Goal: Task Accomplishment & Management: Use online tool/utility

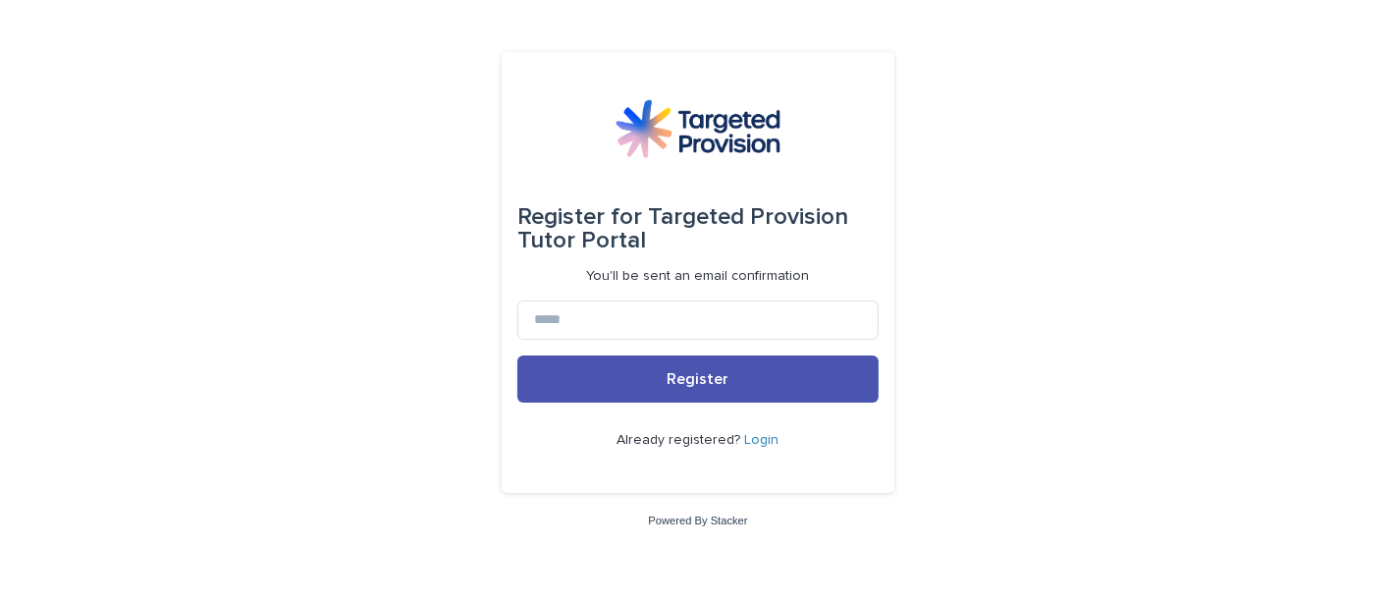
click at [764, 443] on link "Login" at bounding box center [762, 440] width 34 height 14
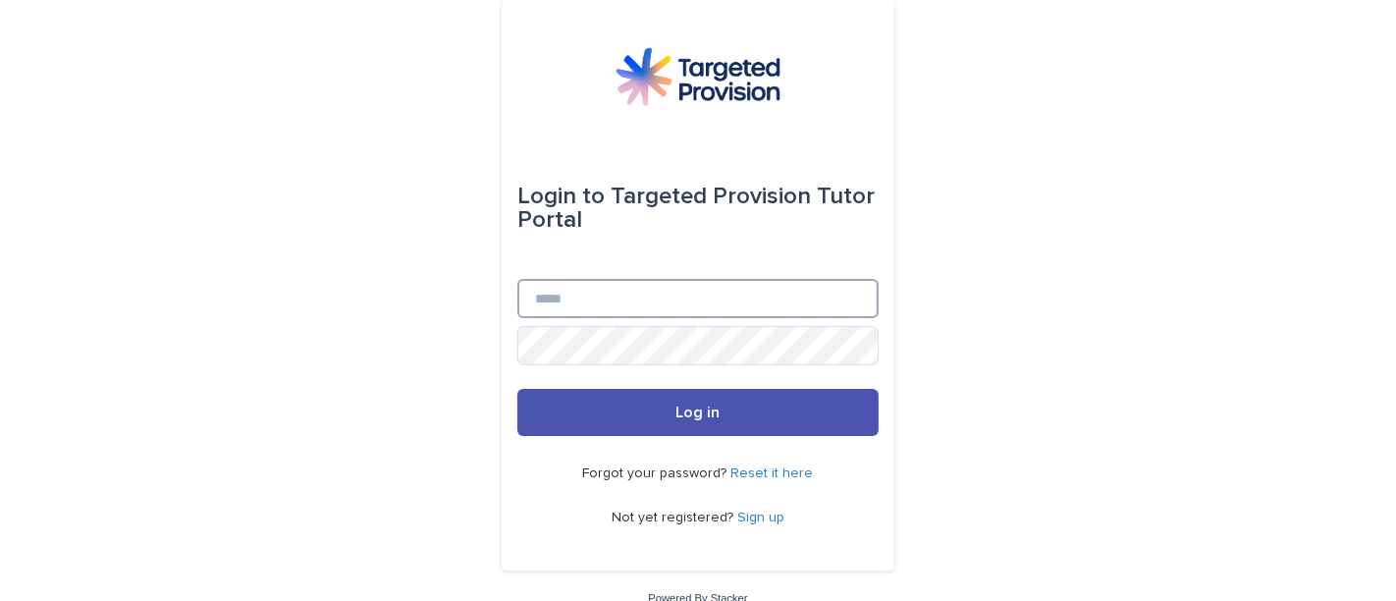
click at [662, 293] on input "Email" at bounding box center [697, 298] width 361 height 39
type input "**********"
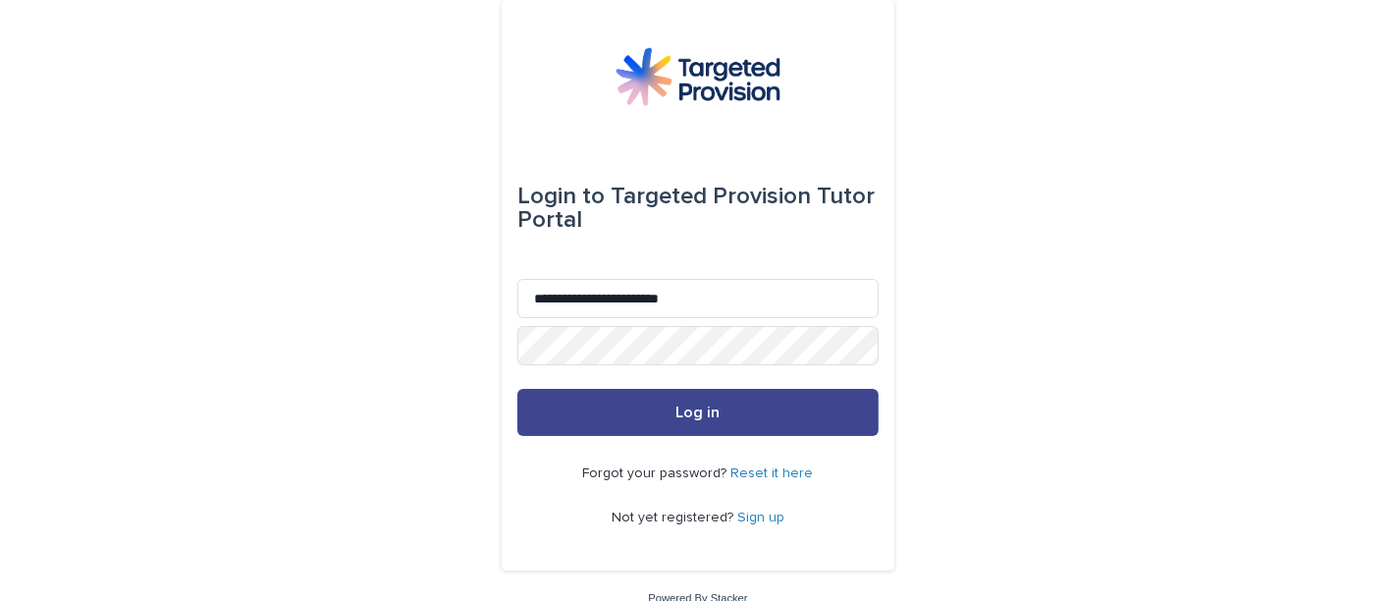
click at [676, 419] on span "Log in" at bounding box center [698, 412] width 44 height 16
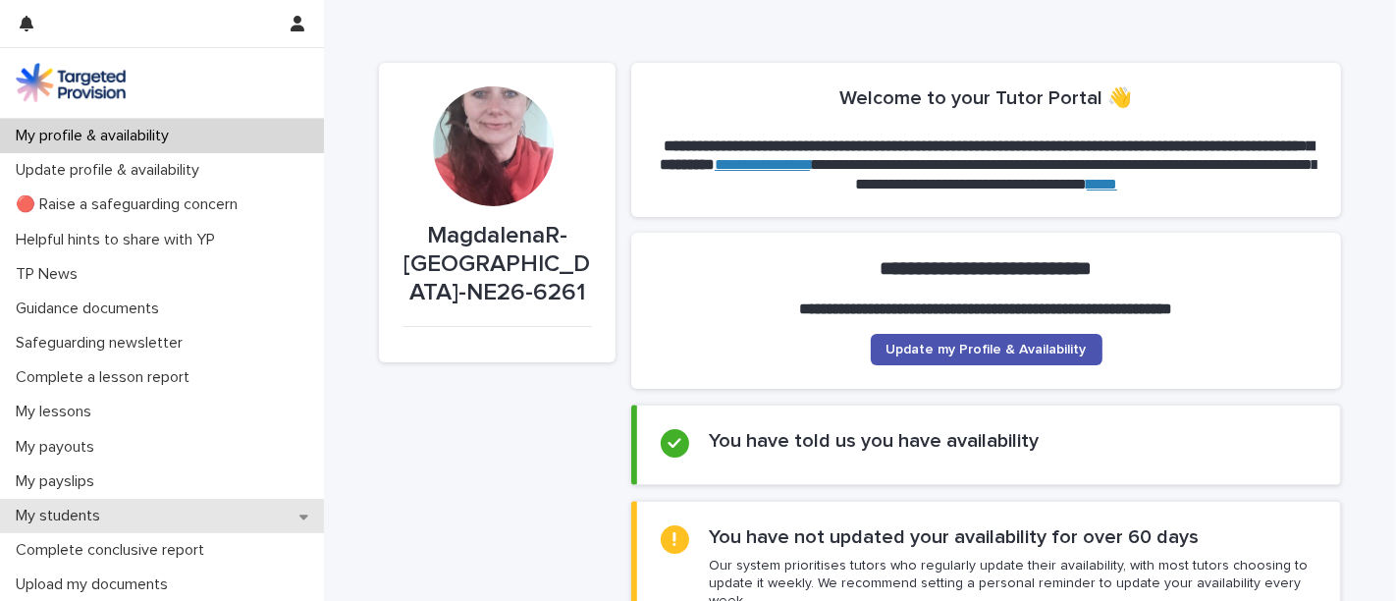
click at [99, 516] on p "My students" at bounding box center [62, 516] width 108 height 19
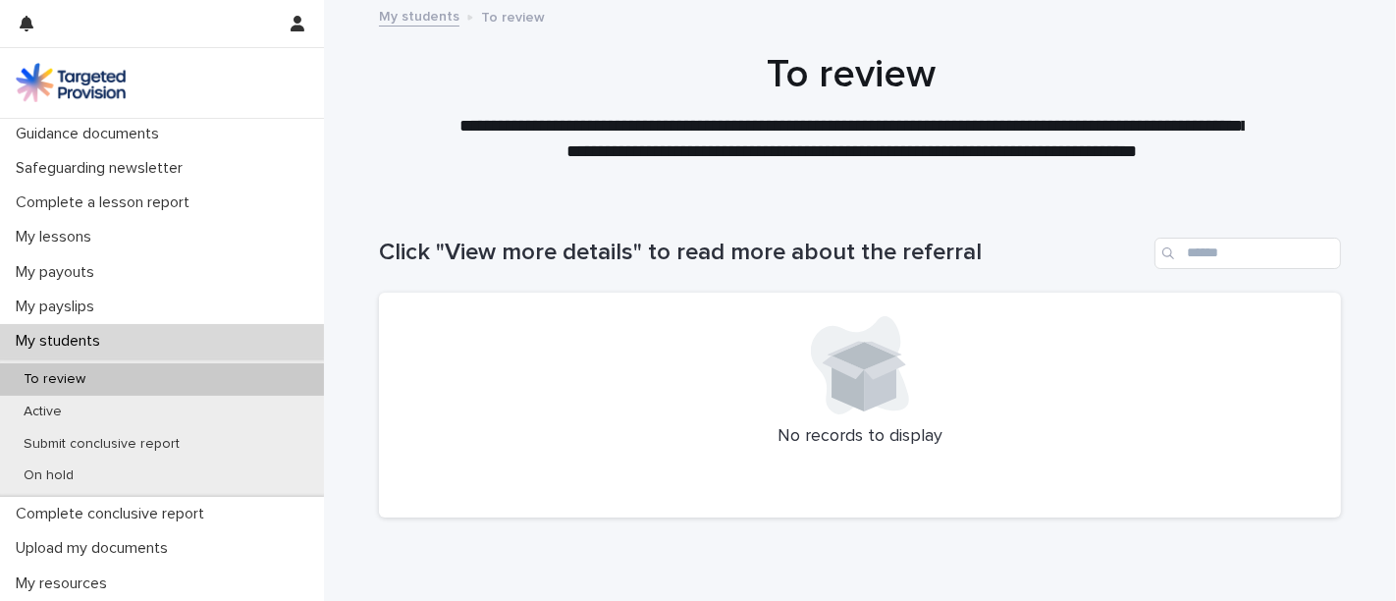
scroll to position [194, 0]
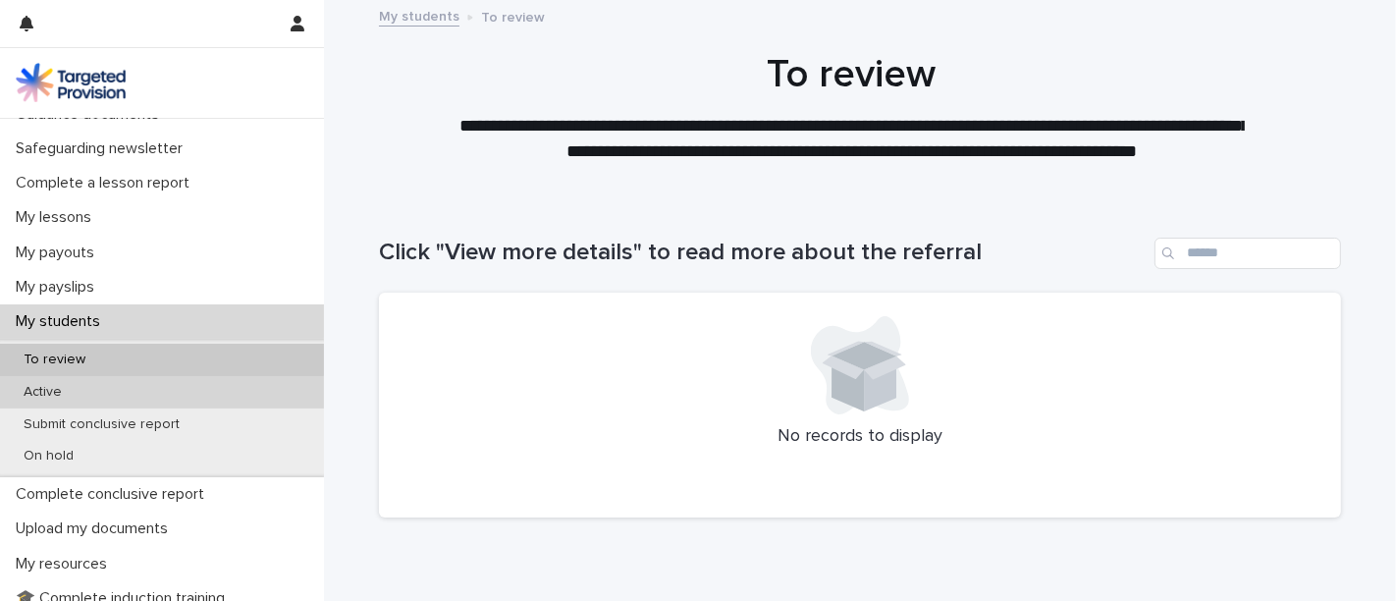
click at [79, 384] on div "Active" at bounding box center [162, 392] width 324 height 32
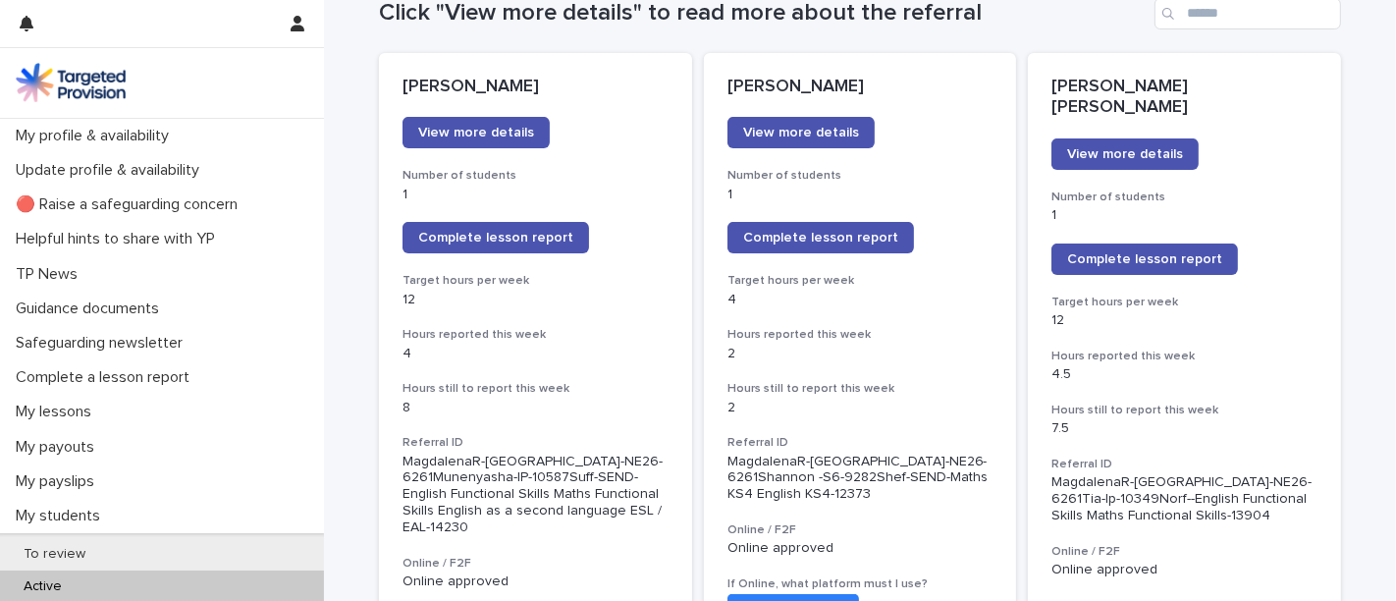
scroll to position [252, 0]
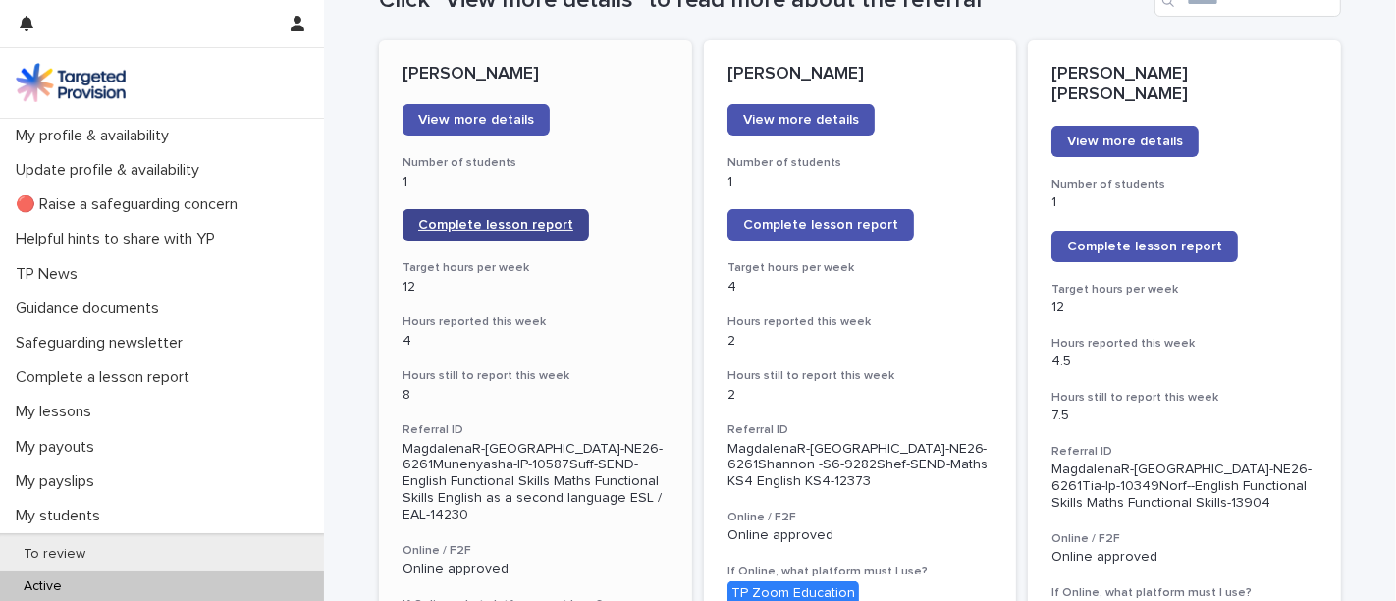
click at [534, 219] on span "Complete lesson report" at bounding box center [495, 225] width 155 height 14
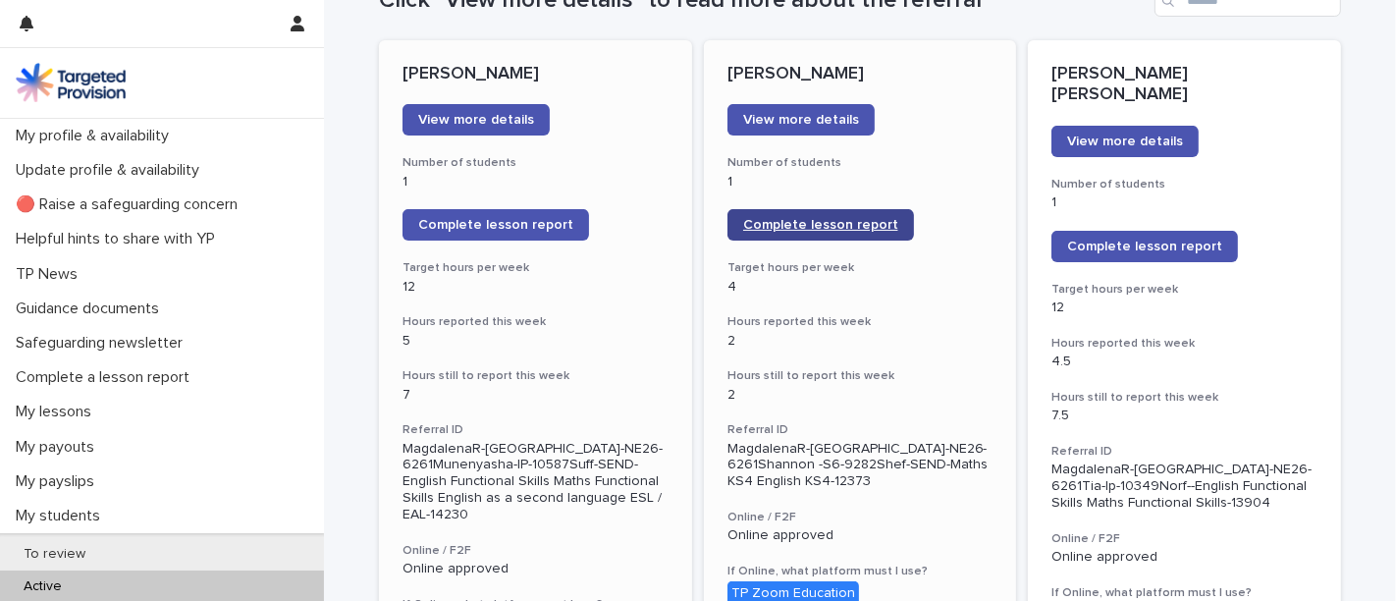
drag, startPoint x: 804, startPoint y: 247, endPoint x: 808, endPoint y: 237, distance: 11.5
click at [808, 237] on link "Complete lesson report" at bounding box center [820, 224] width 187 height 31
